Goal: Task Accomplishment & Management: Manage account settings

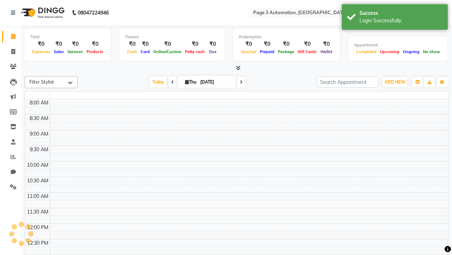
select select "en"
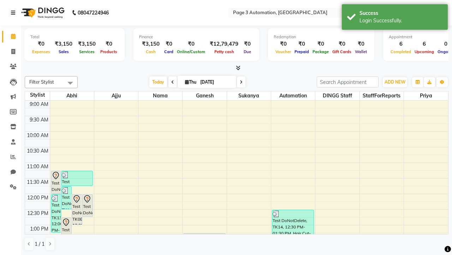
click at [14, 13] on icon at bounding box center [13, 12] width 4 height 5
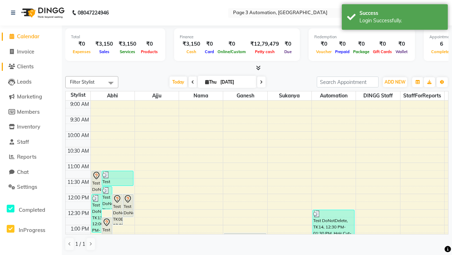
click at [31, 66] on span "Clients" at bounding box center [25, 66] width 17 height 7
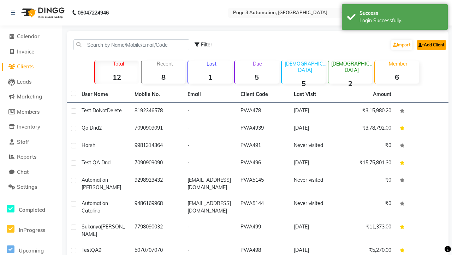
click at [431, 45] on link "Add Client" at bounding box center [432, 45] width 30 height 10
select select "22"
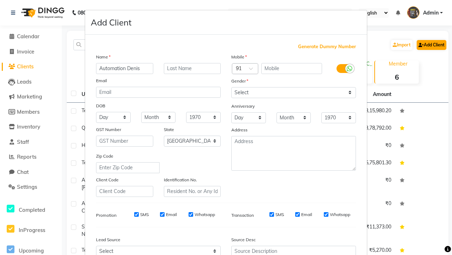
type input "Automation Denis"
type input "9682776875"
type input "MdQnE9Oqnb@57vzV.com"
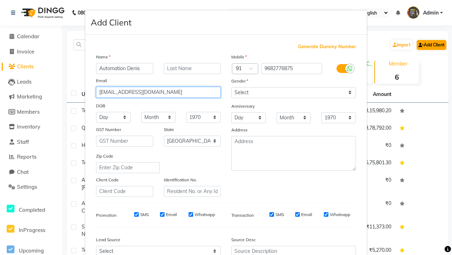
select select "male"
type input "MdQnE9Oqnb@57vzV.com"
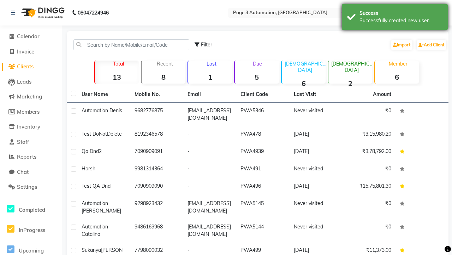
click at [395, 18] on div "Successfully created new user." at bounding box center [401, 20] width 83 height 7
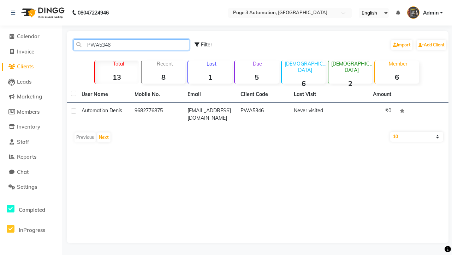
type input "PWA5346"
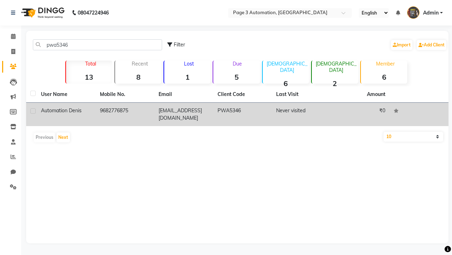
click at [33, 111] on label at bounding box center [32, 110] width 5 height 5
click at [33, 111] on input "checkbox" at bounding box center [32, 111] width 5 height 5
checkbox input "true"
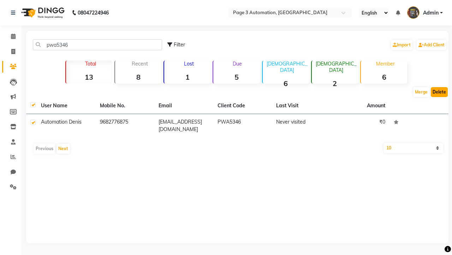
click at [440, 92] on button "Delete" at bounding box center [439, 92] width 17 height 10
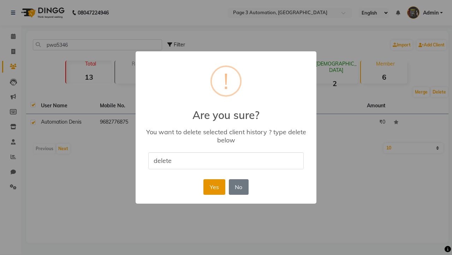
type input "delete"
click at [214, 186] on button "Yes" at bounding box center [215, 187] width 22 height 16
